Goal: Task Accomplishment & Management: Manage account settings

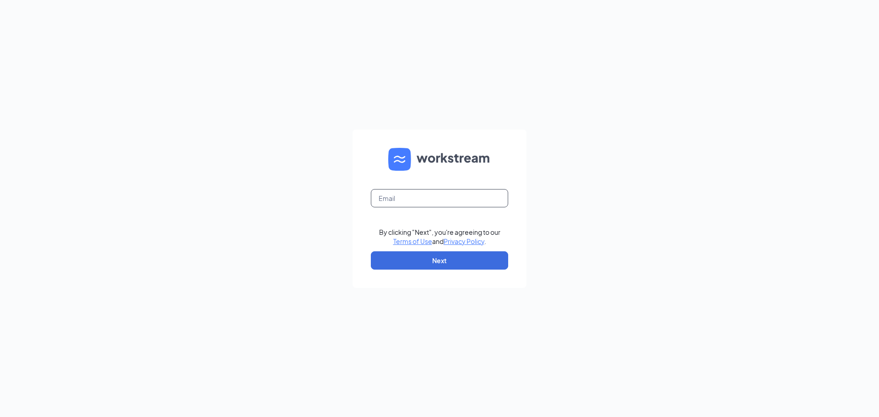
click at [446, 196] on input "text" at bounding box center [439, 198] width 137 height 18
type input "[EMAIL_ADDRESS][DOMAIN_NAME]"
click at [480, 256] on button "Next" at bounding box center [439, 260] width 137 height 18
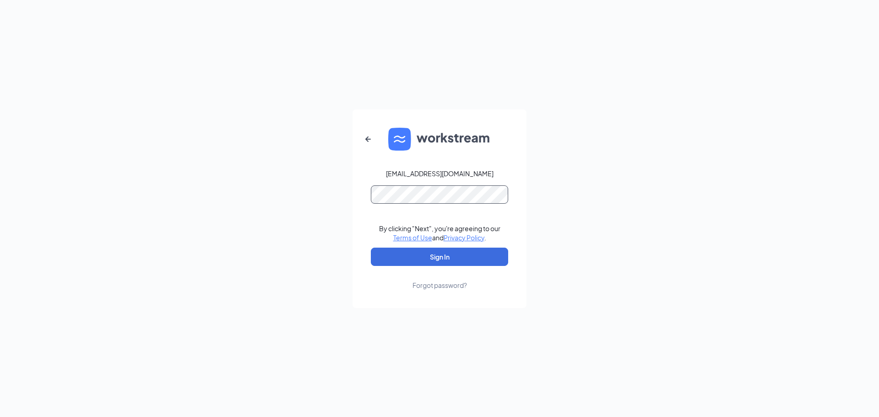
click at [371, 248] on button "Sign In" at bounding box center [439, 257] width 137 height 18
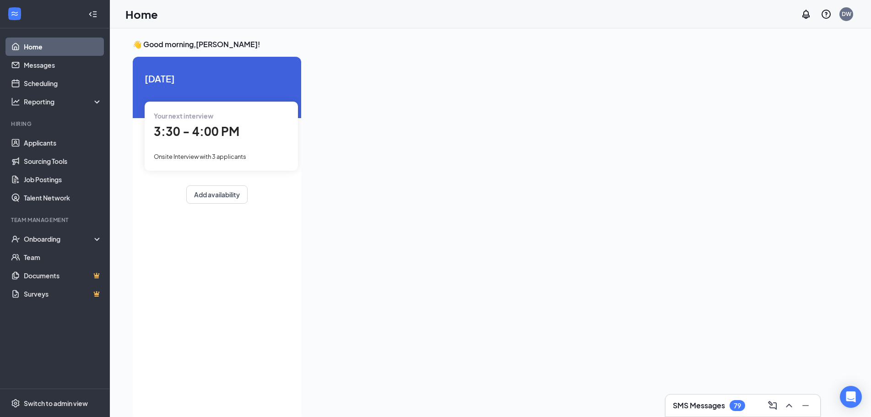
click at [246, 120] on div "Your next interview" at bounding box center [221, 116] width 135 height 10
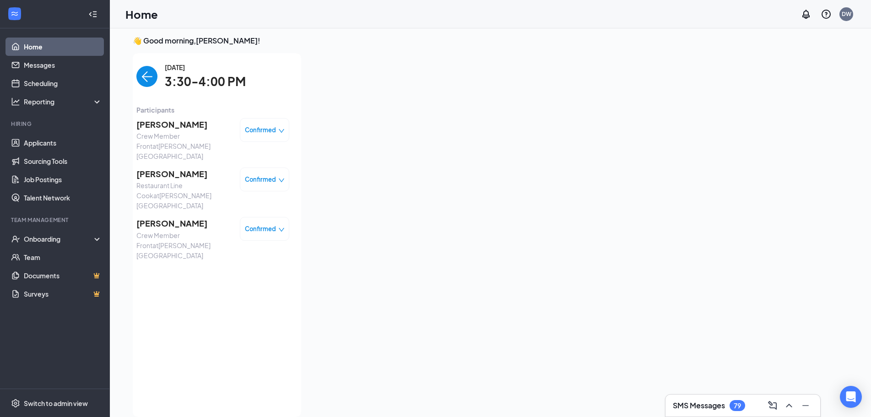
click at [145, 76] on img "back-button" at bounding box center [146, 76] width 21 height 21
